Goal: Task Accomplishment & Management: Manage account settings

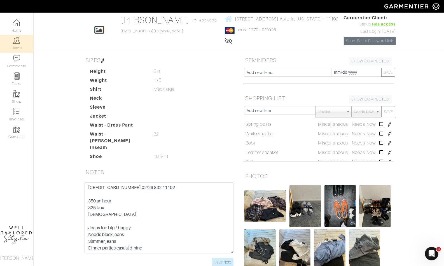
click at [26, 39] on link "Clients" at bounding box center [16, 44] width 33 height 18
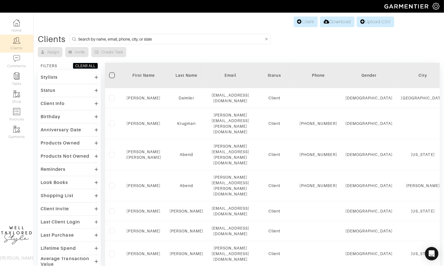
click at [218, 36] on input at bounding box center [171, 39] width 186 height 7
type input "reed"
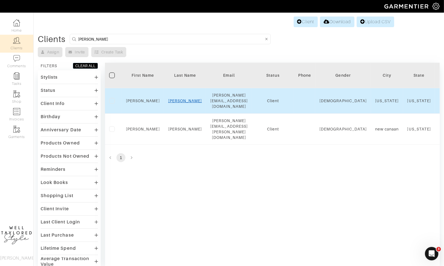
click at [182, 99] on link "[PERSON_NAME]" at bounding box center [185, 101] width 34 height 4
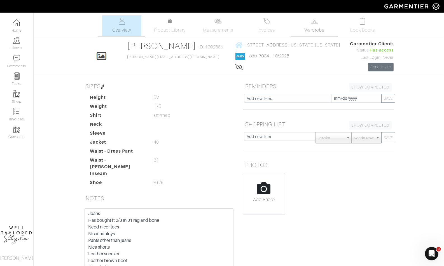
click at [309, 24] on link "Wardrobe" at bounding box center [314, 25] width 39 height 20
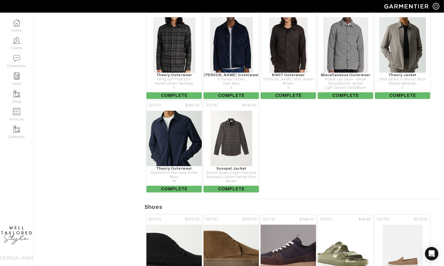
scroll to position [972, 0]
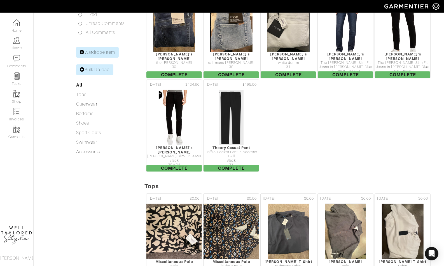
scroll to position [0, 0]
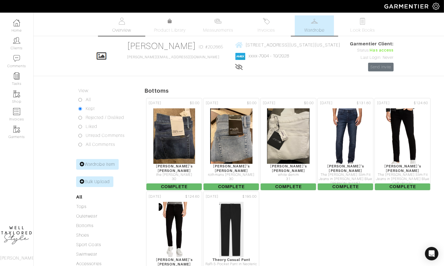
click at [127, 26] on link "Overview" at bounding box center [121, 25] width 39 height 20
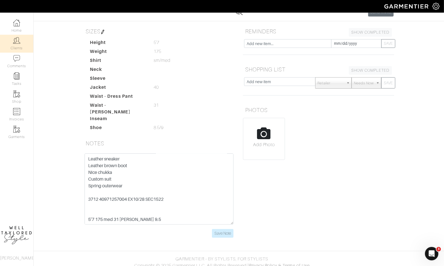
click at [17, 42] on img at bounding box center [16, 40] width 7 height 7
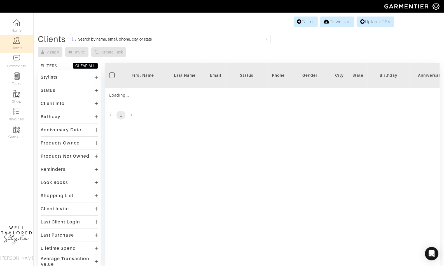
click at [138, 41] on input at bounding box center [171, 39] width 186 height 7
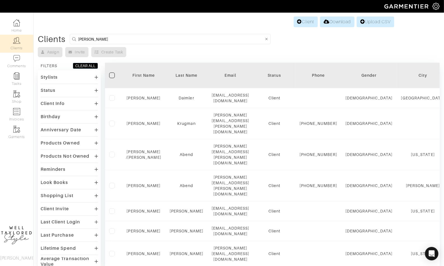
type input "diana"
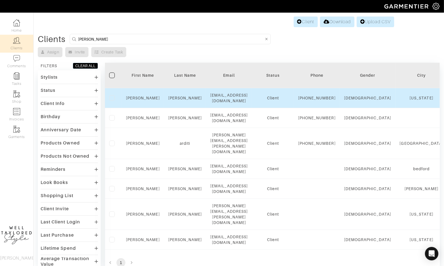
click at [185, 98] on div "Gersten" at bounding box center [185, 98] width 34 height 6
click at [185, 99] on link "Gersten" at bounding box center [185, 98] width 34 height 4
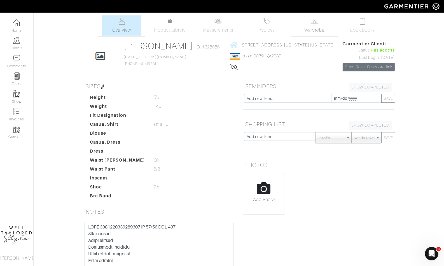
click at [304, 31] on link "Wardrobe" at bounding box center [314, 25] width 39 height 20
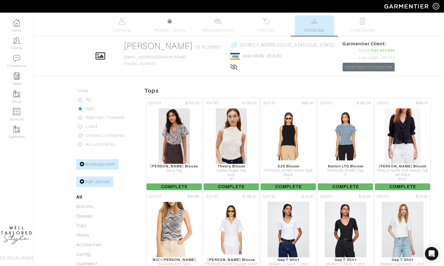
scroll to position [220, 0]
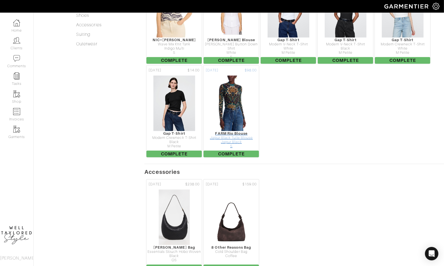
click at [226, 121] on img at bounding box center [231, 103] width 45 height 56
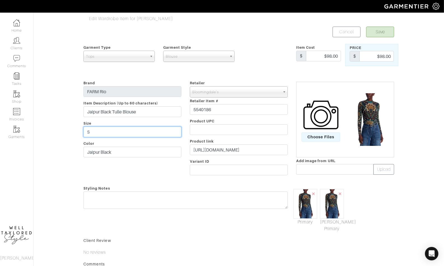
click at [105, 126] on input "S" at bounding box center [132, 131] width 98 height 11
type input "M"
click at [379, 30] on button "Save" at bounding box center [380, 32] width 28 height 11
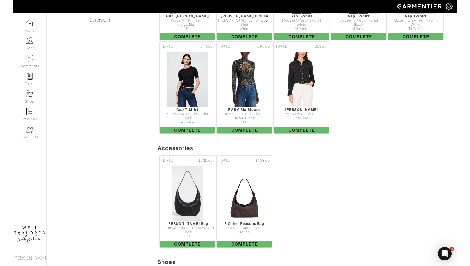
scroll to position [214, 0]
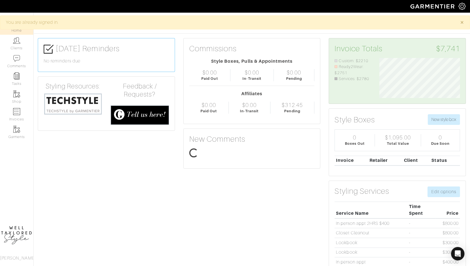
scroll to position [40, 89]
click at [11, 43] on link "Clients" at bounding box center [16, 44] width 33 height 18
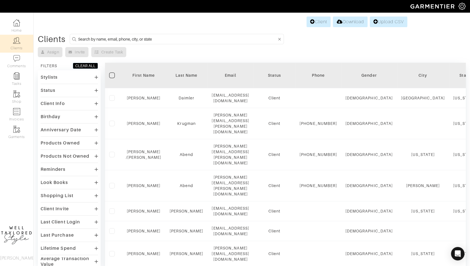
click at [151, 40] on input at bounding box center [177, 39] width 199 height 7
type input "A"
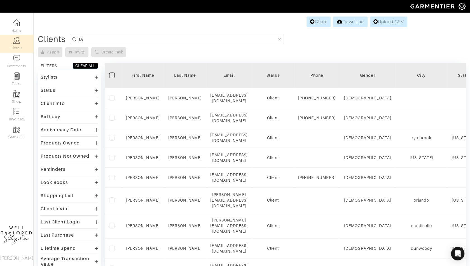
type input "T"
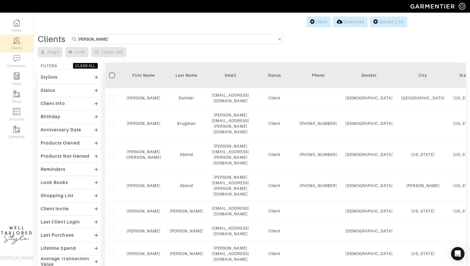
type input "REED"
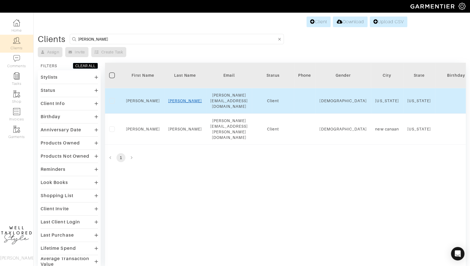
click at [187, 99] on link "Adelson" at bounding box center [185, 101] width 34 height 4
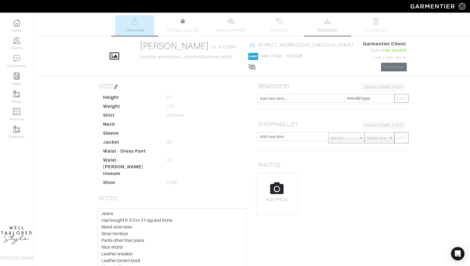
click at [327, 24] on img at bounding box center [327, 21] width 7 height 7
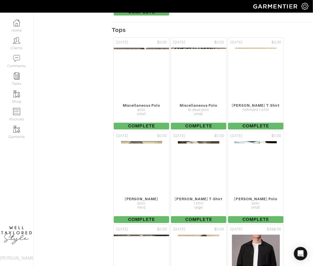
scroll to position [388, 0]
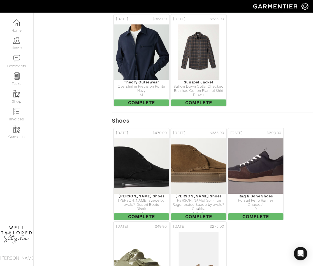
scroll to position [1580, 0]
